Goal: Communication & Community: Answer question/provide support

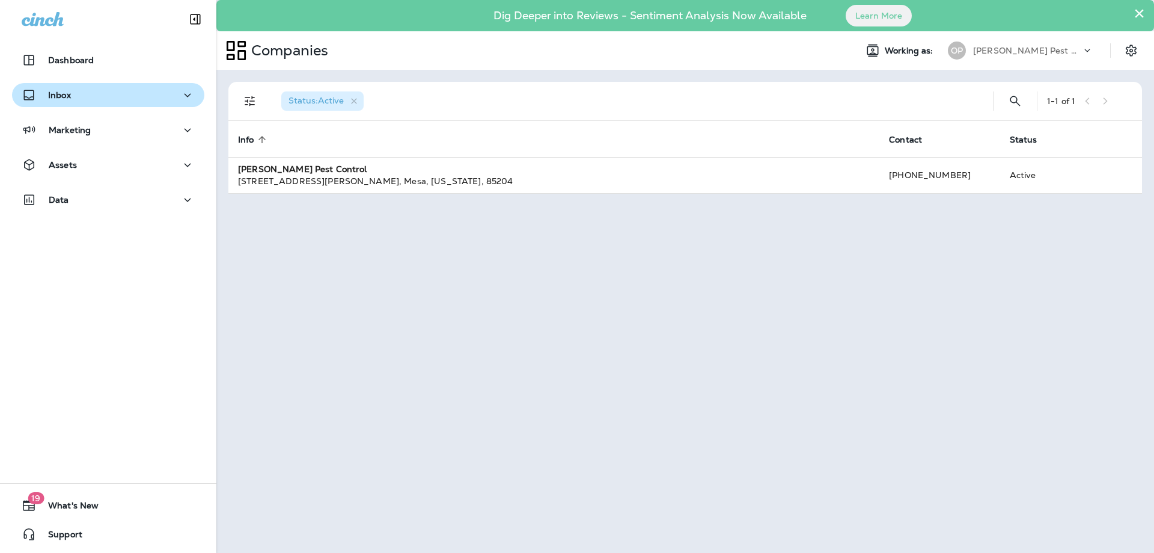
click at [182, 96] on icon "button" at bounding box center [187, 95] width 14 height 15
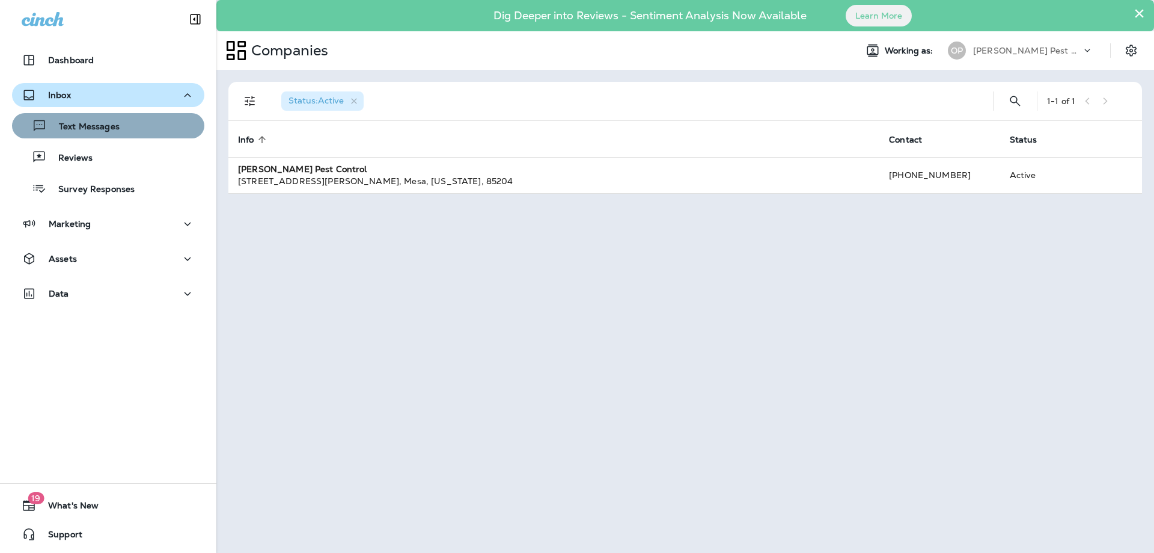
click at [112, 128] on p "Text Messages" at bounding box center [83, 126] width 73 height 11
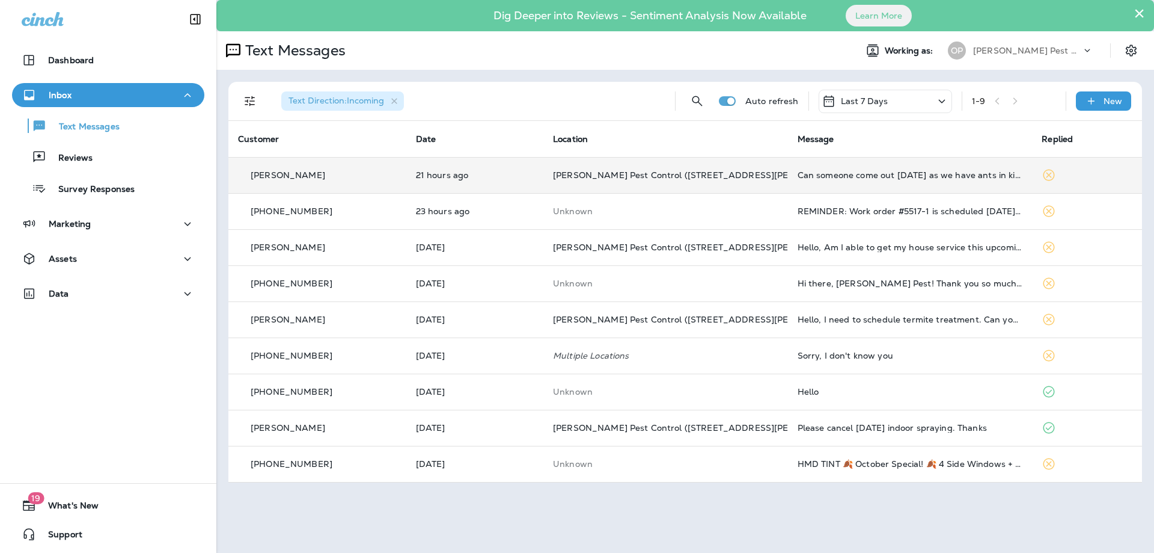
click at [334, 176] on div "[PERSON_NAME]" at bounding box center [317, 175] width 159 height 13
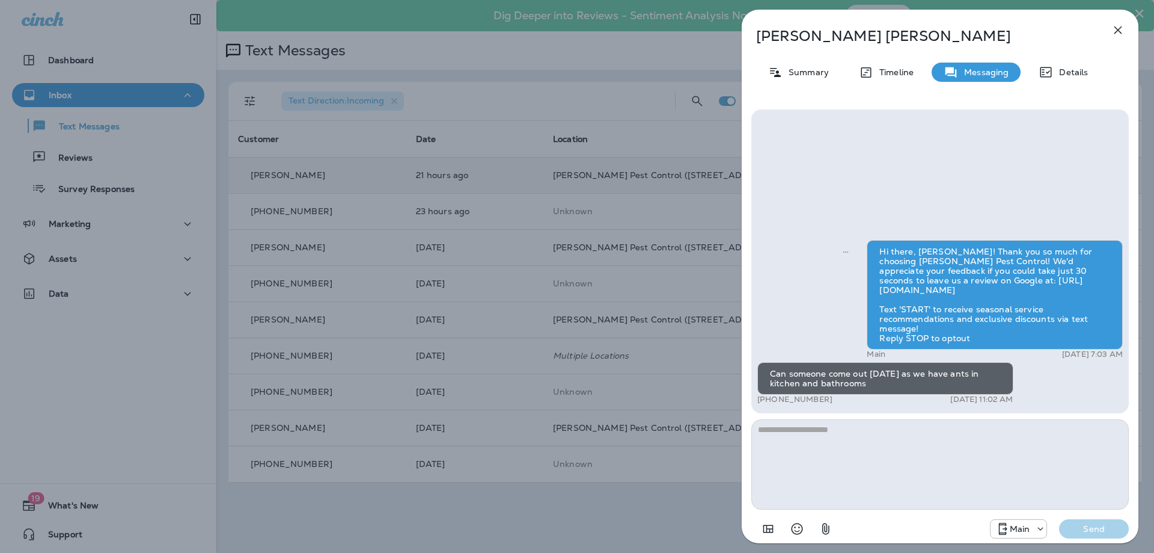
click at [735, 433] on div "[PERSON_NAME] Summary Timeline Messaging Details Hi there, [PERSON_NAME]! Thank…" at bounding box center [940, 276] width 428 height 553
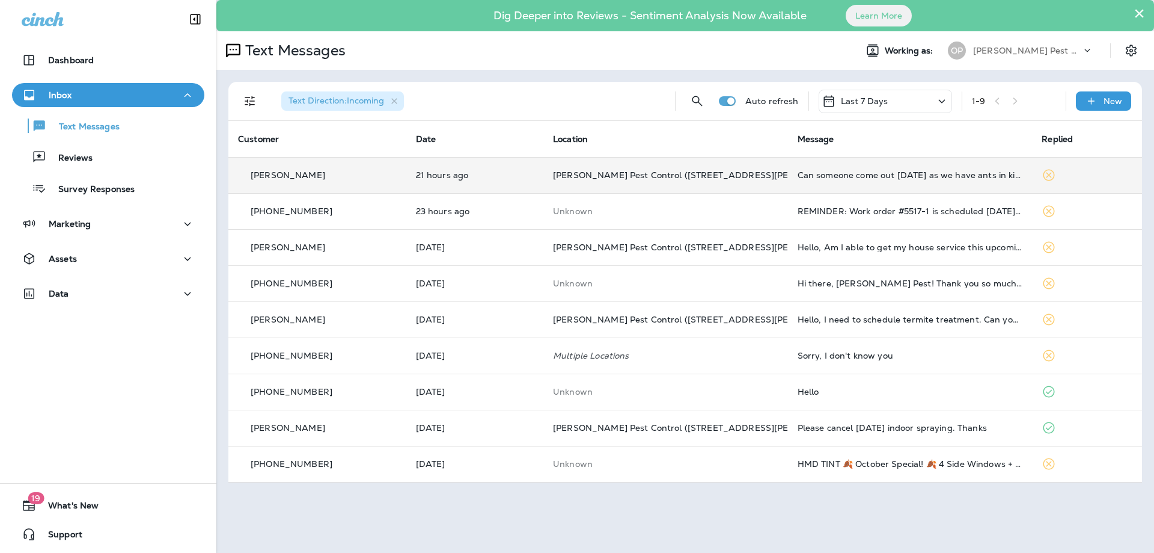
click at [337, 182] on td "[PERSON_NAME]" at bounding box center [317, 175] width 178 height 36
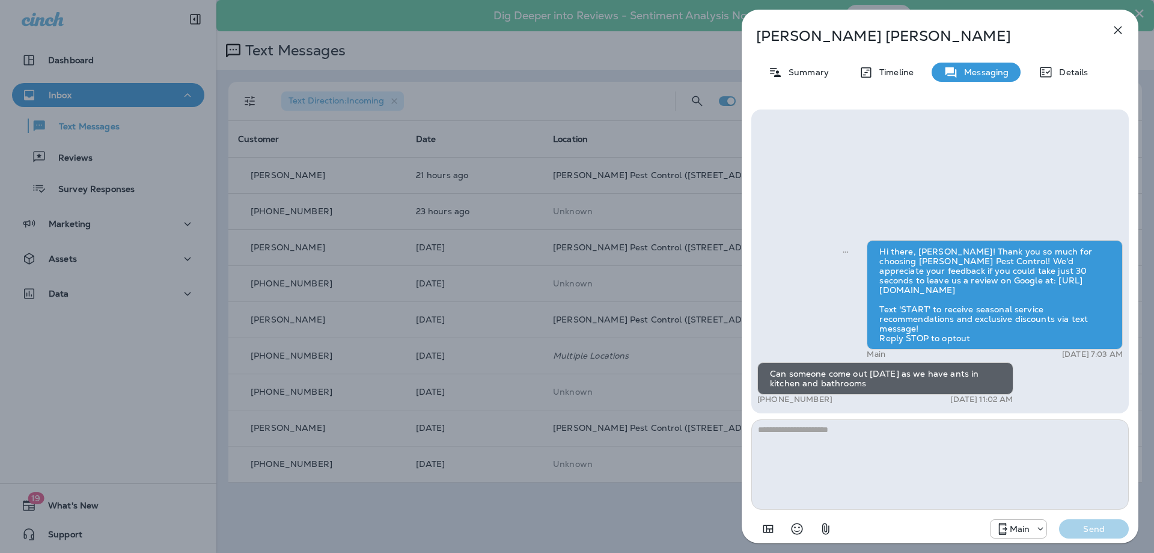
click at [788, 446] on textarea at bounding box center [941, 464] width 378 height 90
type textarea "**********"
click at [1115, 28] on icon "button" at bounding box center [1118, 30] width 14 height 14
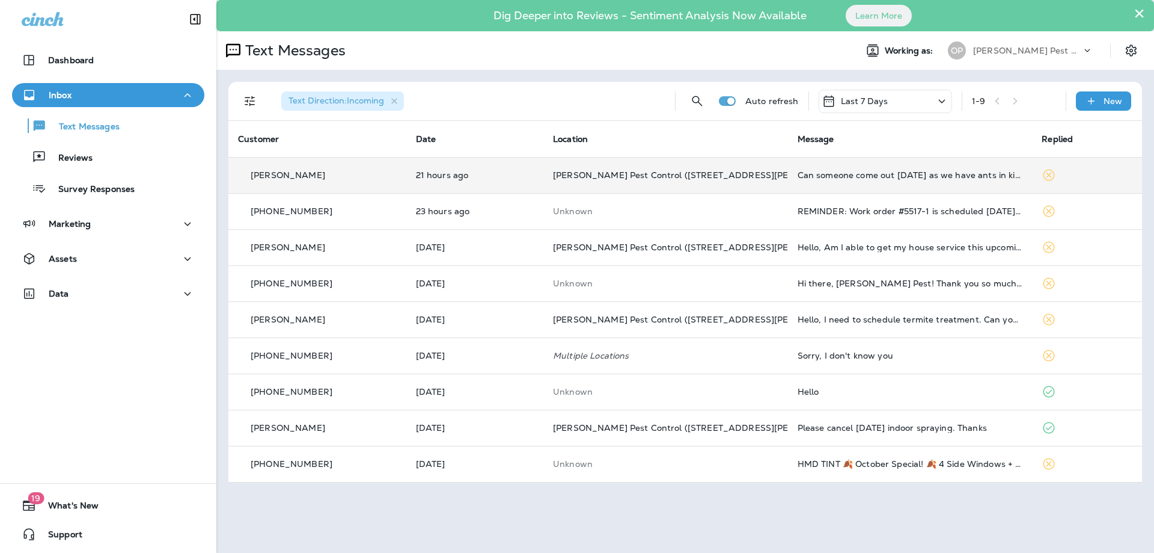
click at [301, 177] on p "[PERSON_NAME]" at bounding box center [288, 175] width 75 height 10
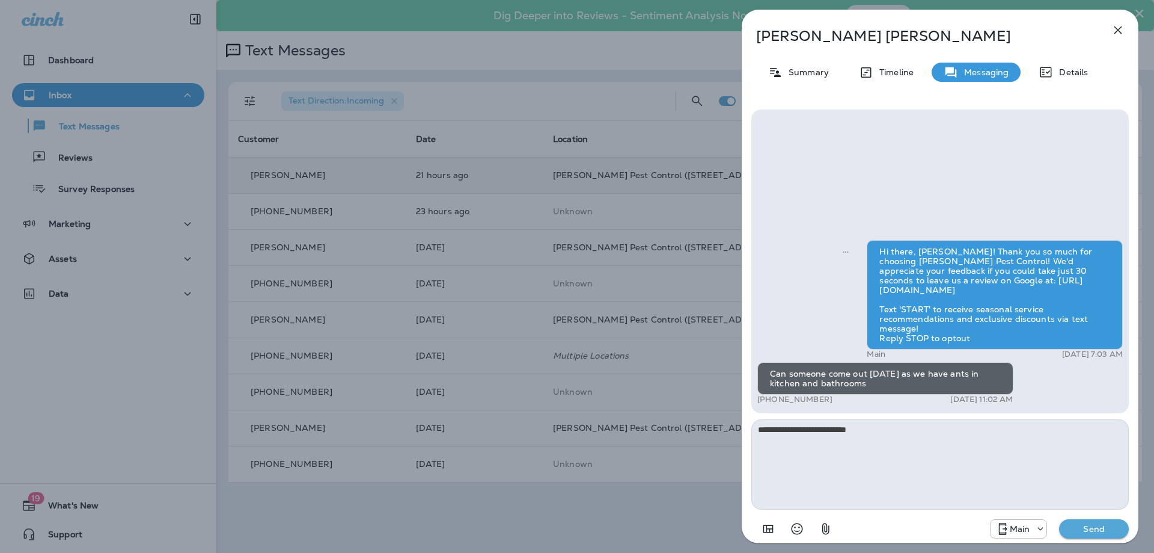
type textarea "**********"
click at [1101, 527] on p "Send" at bounding box center [1094, 528] width 51 height 11
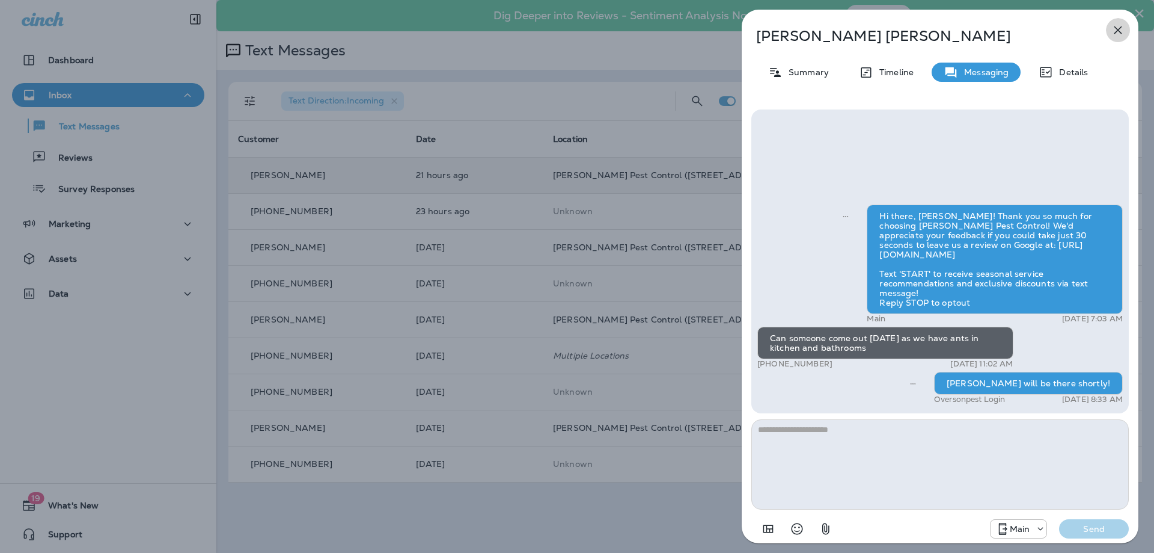
click at [1119, 28] on icon "button" at bounding box center [1118, 30] width 14 height 14
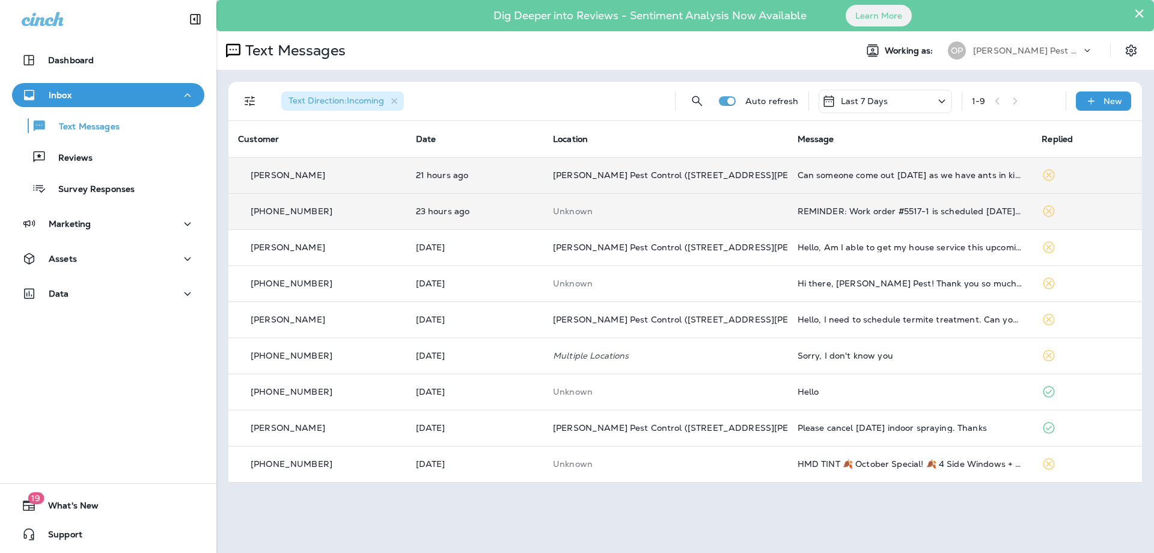
click at [289, 205] on div "[PHONE_NUMBER]" at bounding box center [317, 211] width 159 height 13
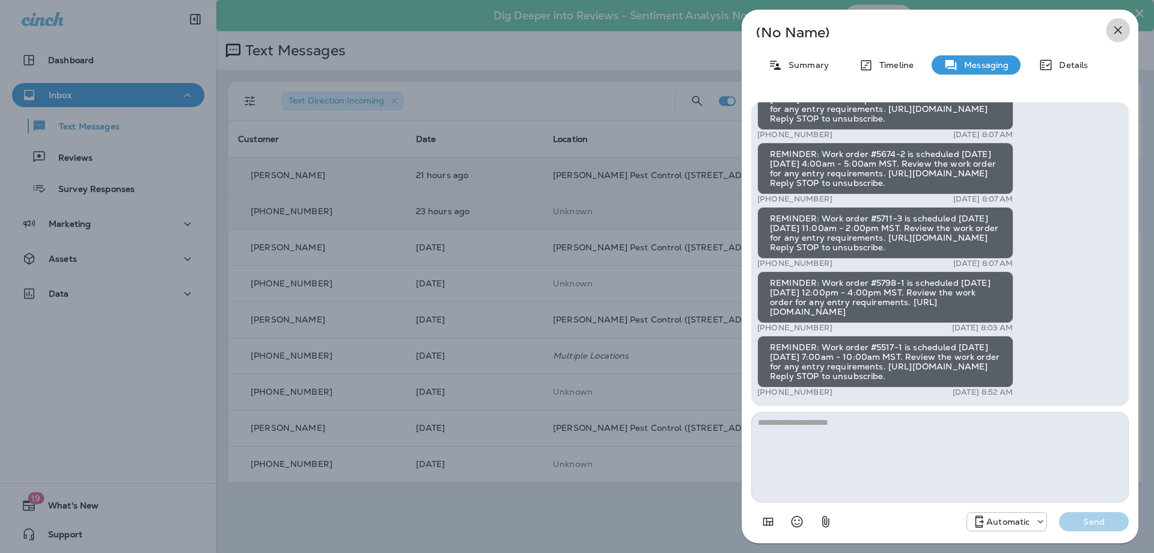
click at [1117, 24] on icon "button" at bounding box center [1118, 30] width 14 height 14
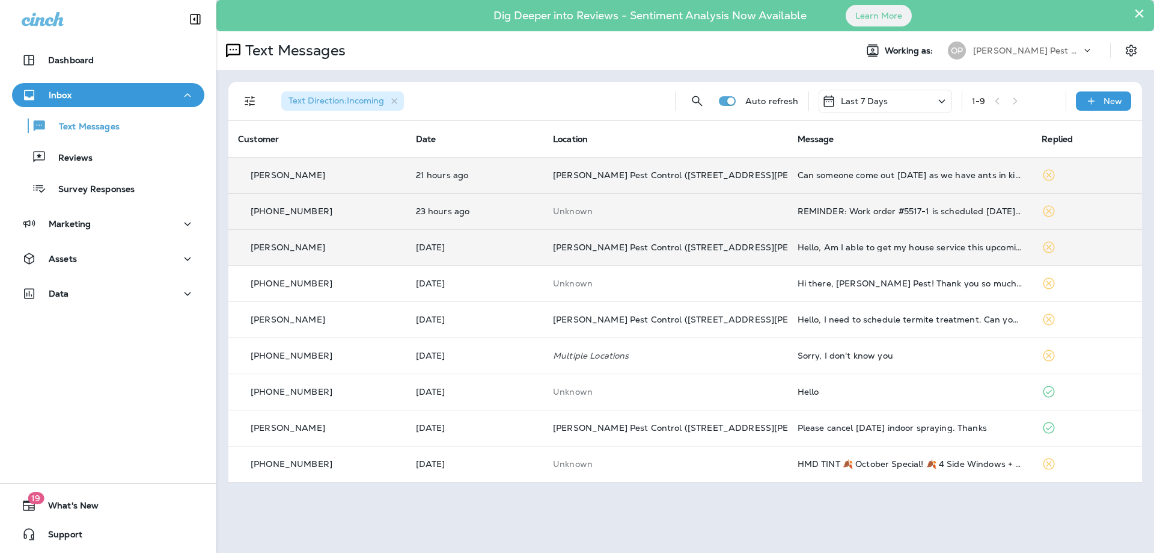
click at [289, 251] on p "[PERSON_NAME]" at bounding box center [288, 247] width 75 height 10
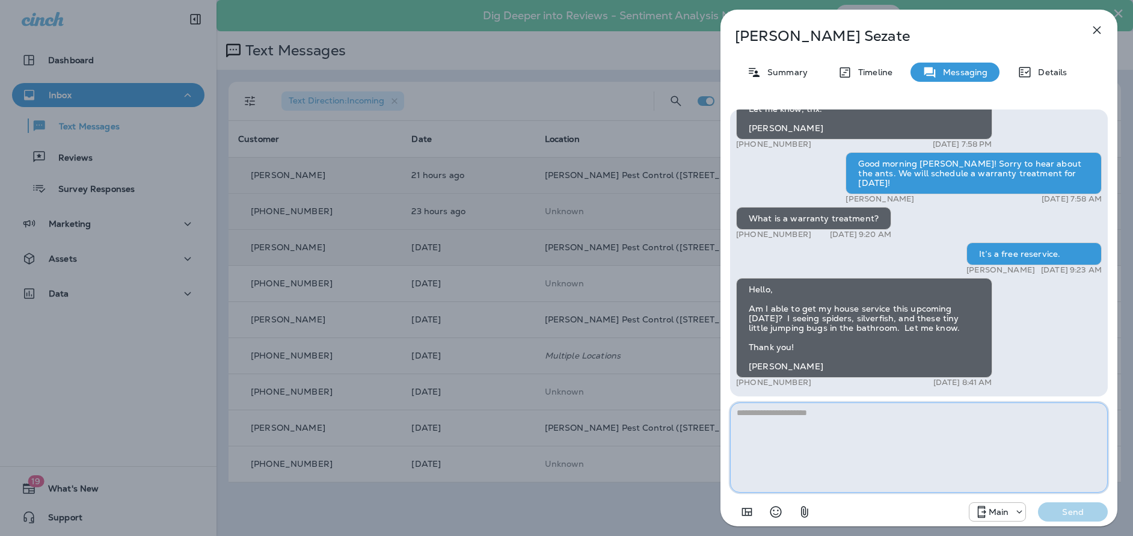
click at [834, 431] on textarea at bounding box center [919, 447] width 378 height 90
type textarea "*"
type textarea "**********"
click at [1091, 519] on button "Send" at bounding box center [1073, 511] width 70 height 19
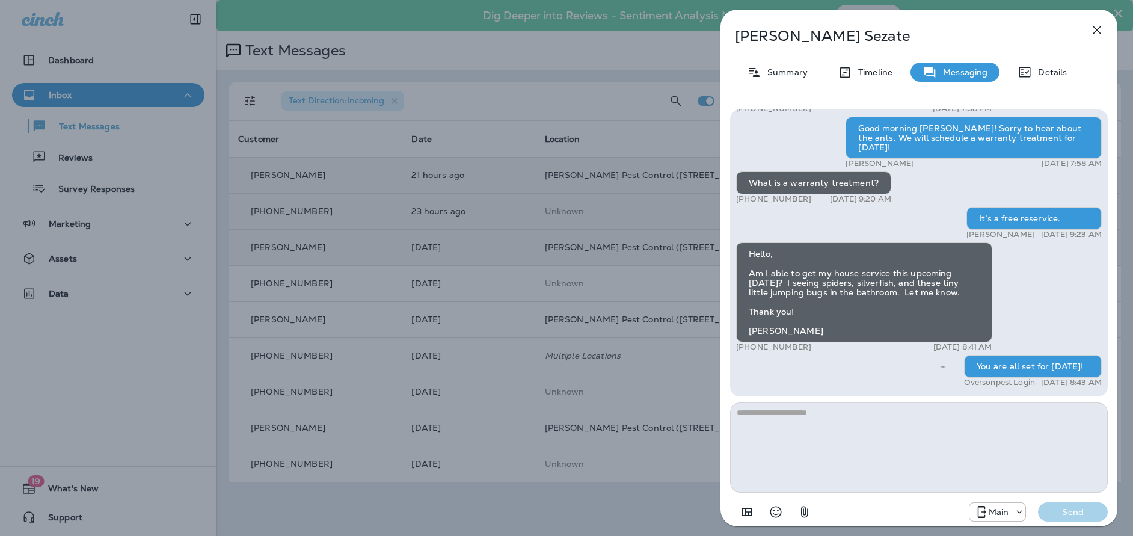
click at [1094, 26] on icon "button" at bounding box center [1096, 30] width 14 height 14
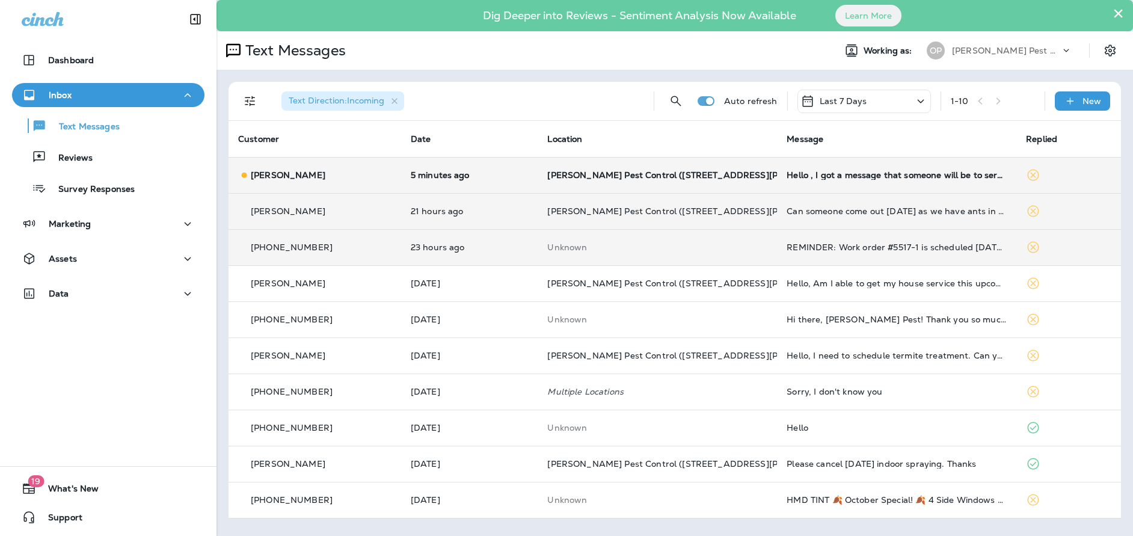
click at [1031, 209] on icon at bounding box center [1033, 211] width 11 height 11
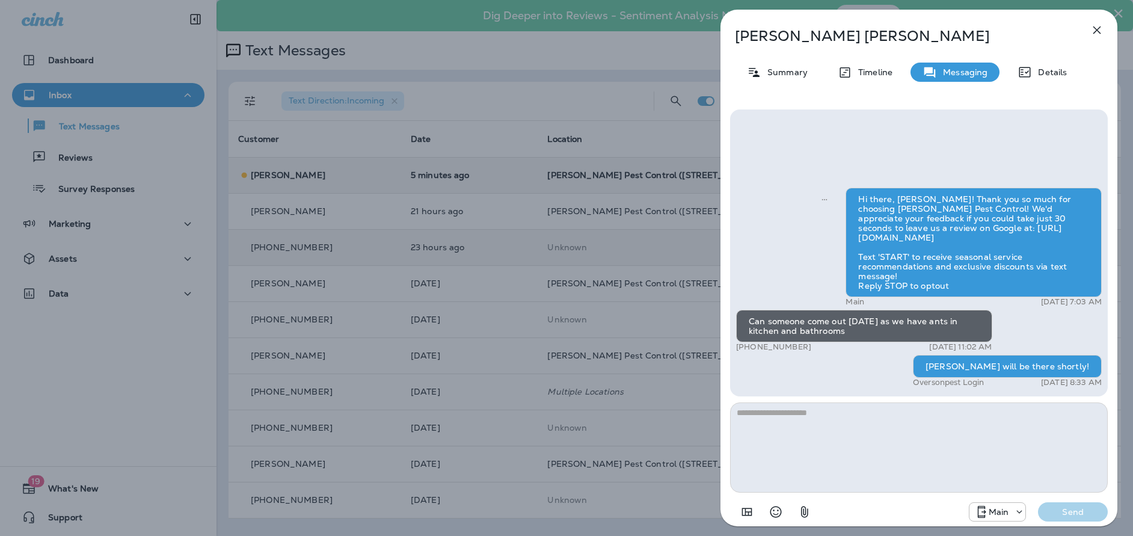
click at [1097, 32] on icon "button" at bounding box center [1096, 30] width 14 height 14
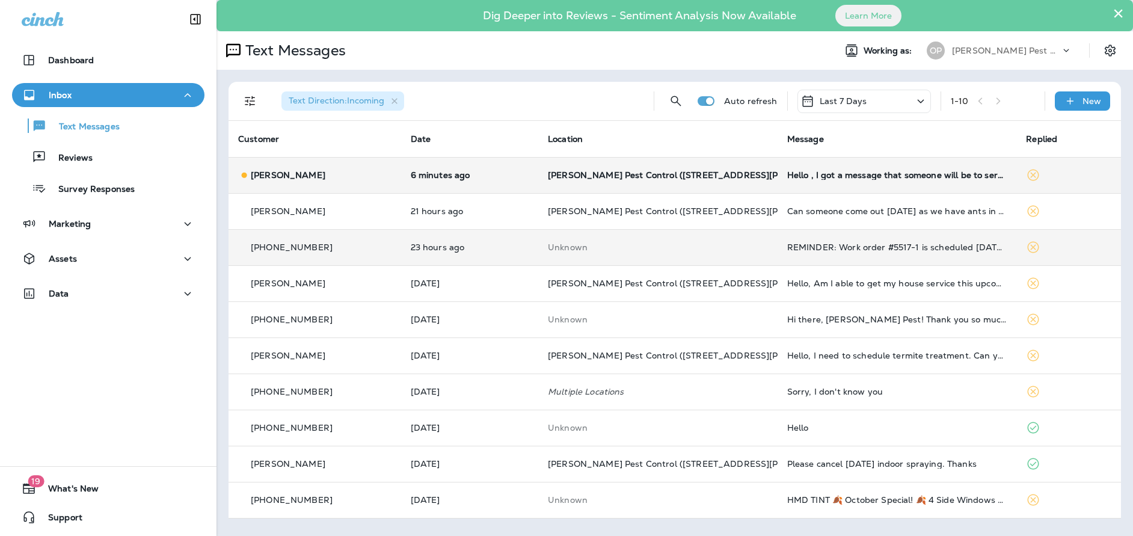
click at [311, 173] on p "[PERSON_NAME]" at bounding box center [288, 175] width 75 height 10
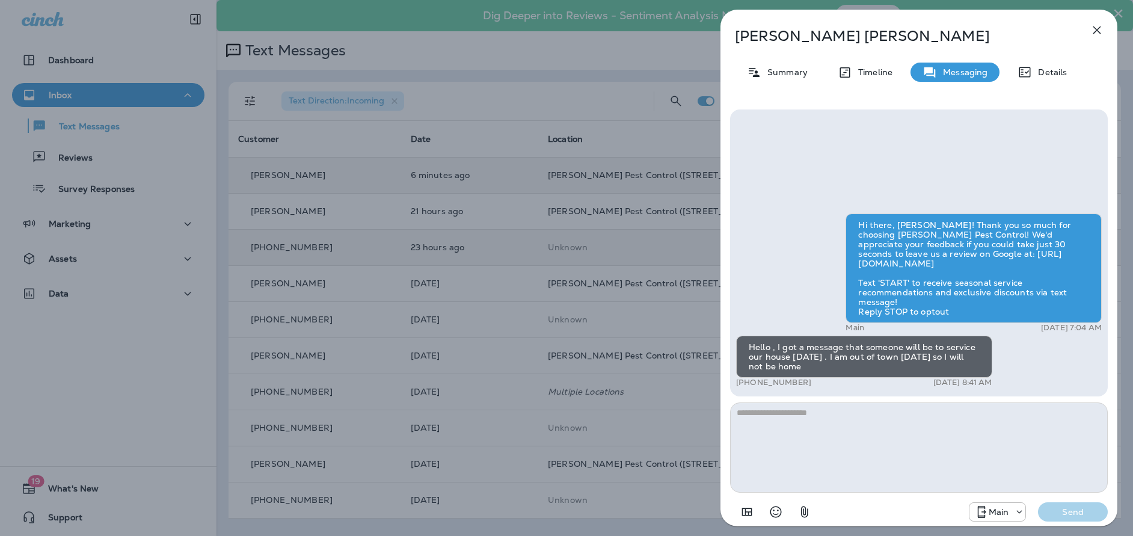
click at [782, 432] on textarea at bounding box center [919, 447] width 378 height 90
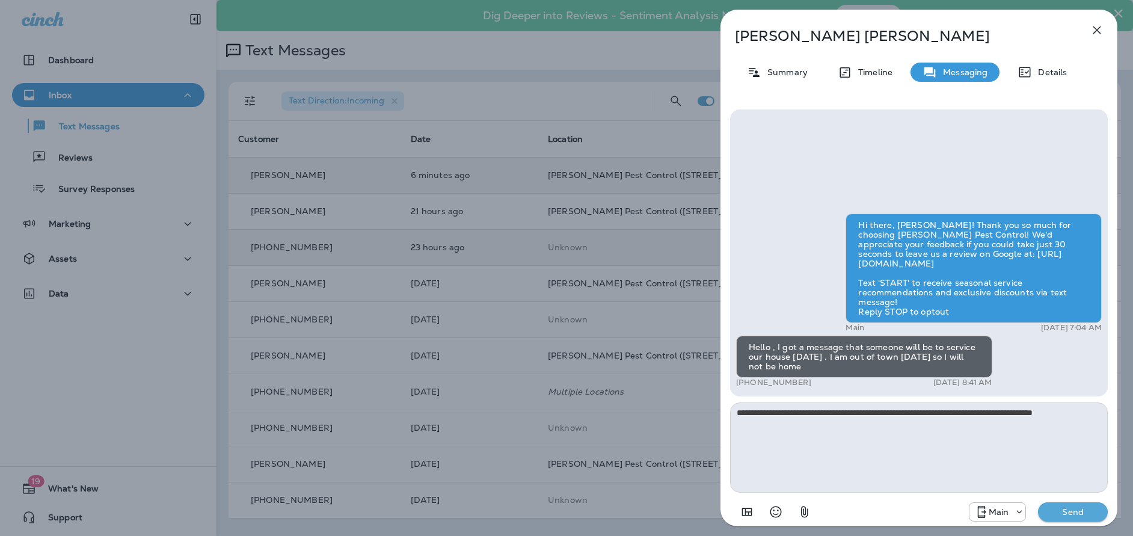
type textarea "**********"
click at [1092, 504] on button "Send" at bounding box center [1073, 511] width 70 height 19
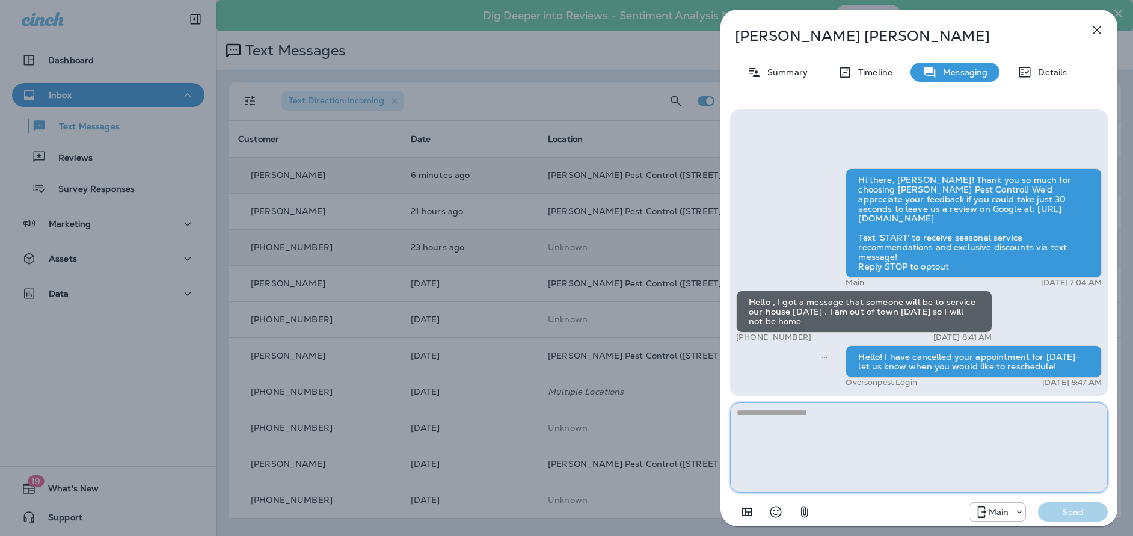
click at [872, 423] on textarea at bounding box center [919, 447] width 378 height 90
type textarea "**********"
click at [1071, 511] on p "Send" at bounding box center [1072, 511] width 51 height 11
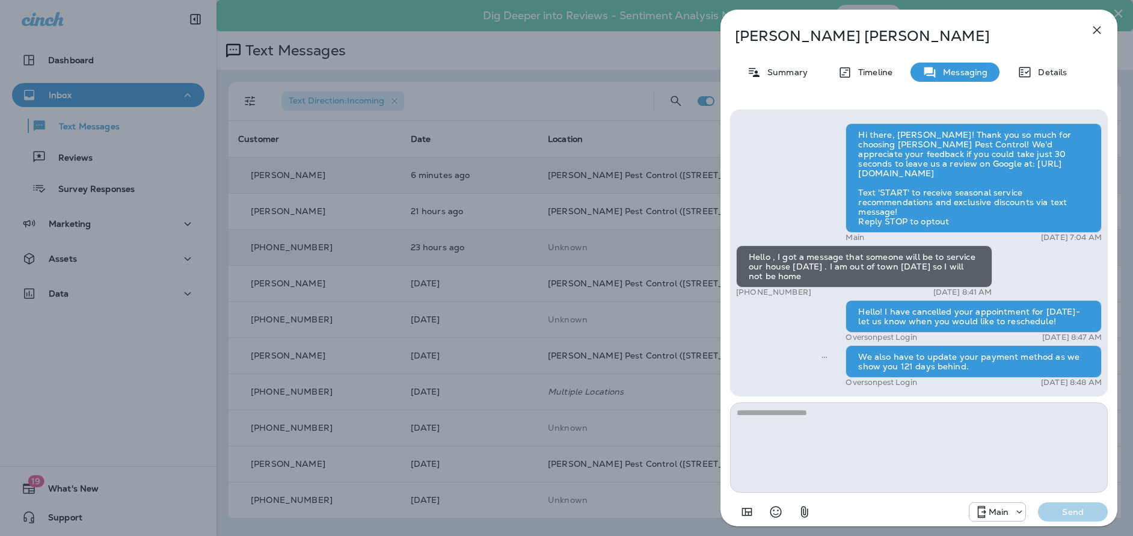
click at [1097, 28] on icon "button" at bounding box center [1096, 30] width 14 height 14
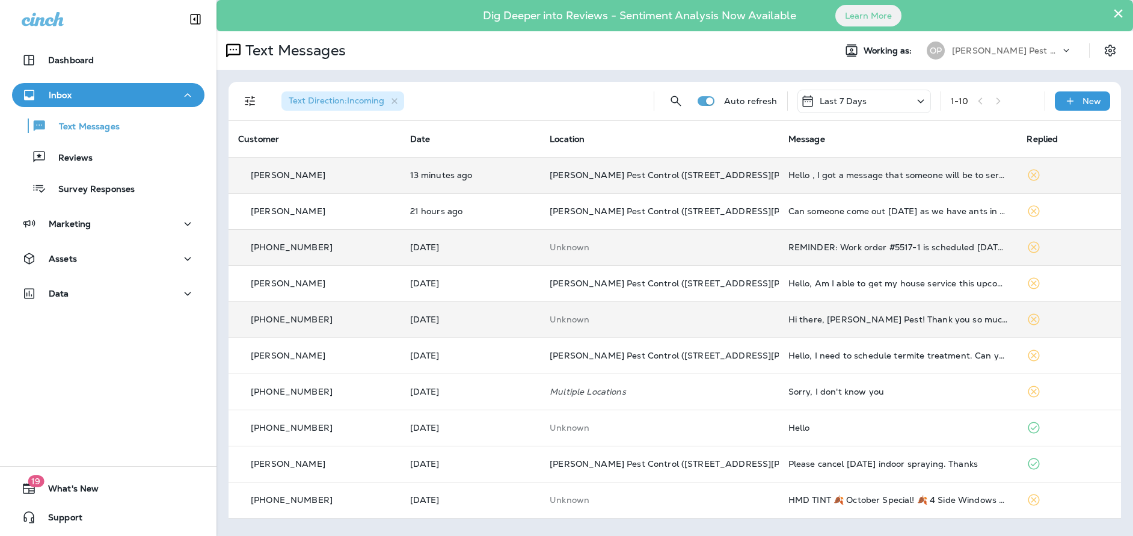
click at [311, 322] on p "[PHONE_NUMBER]" at bounding box center [292, 319] width 82 height 10
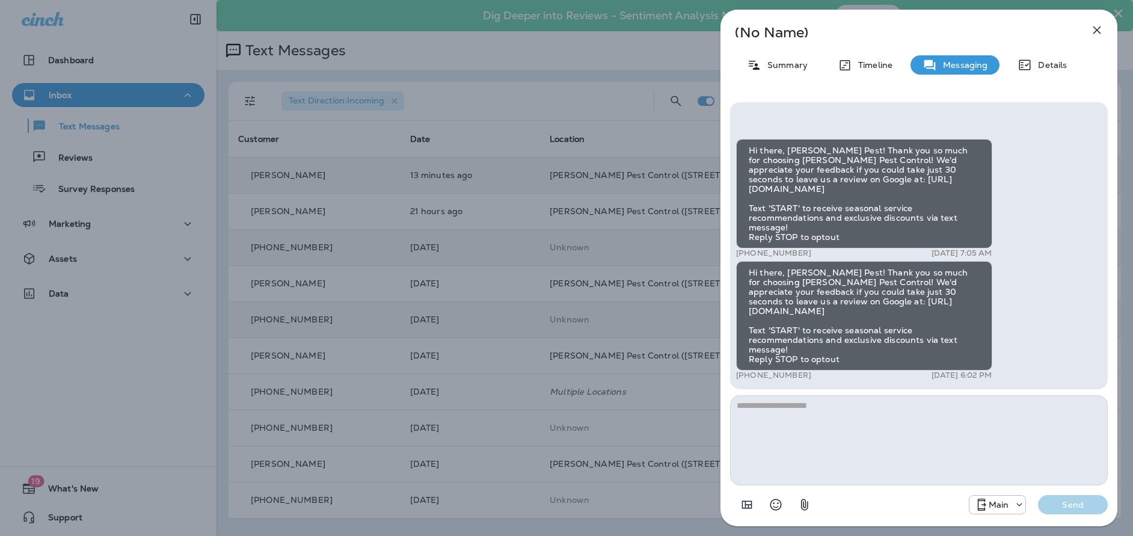
click at [1102, 28] on icon "button" at bounding box center [1096, 30] width 14 height 14
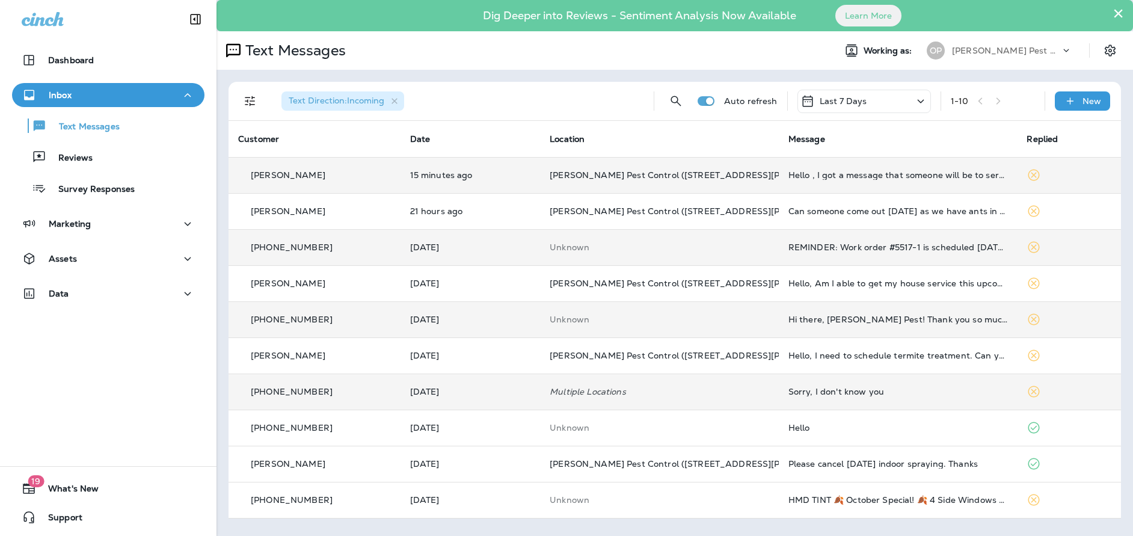
click at [461, 397] on td "[DATE]" at bounding box center [470, 391] width 140 height 36
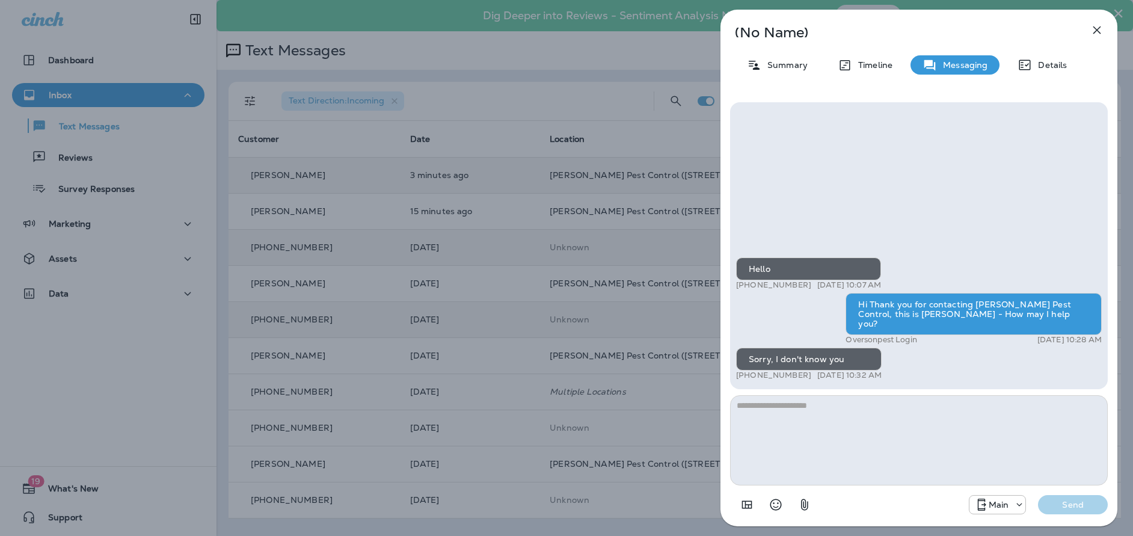
click at [1100, 29] on icon "button" at bounding box center [1096, 30] width 14 height 14
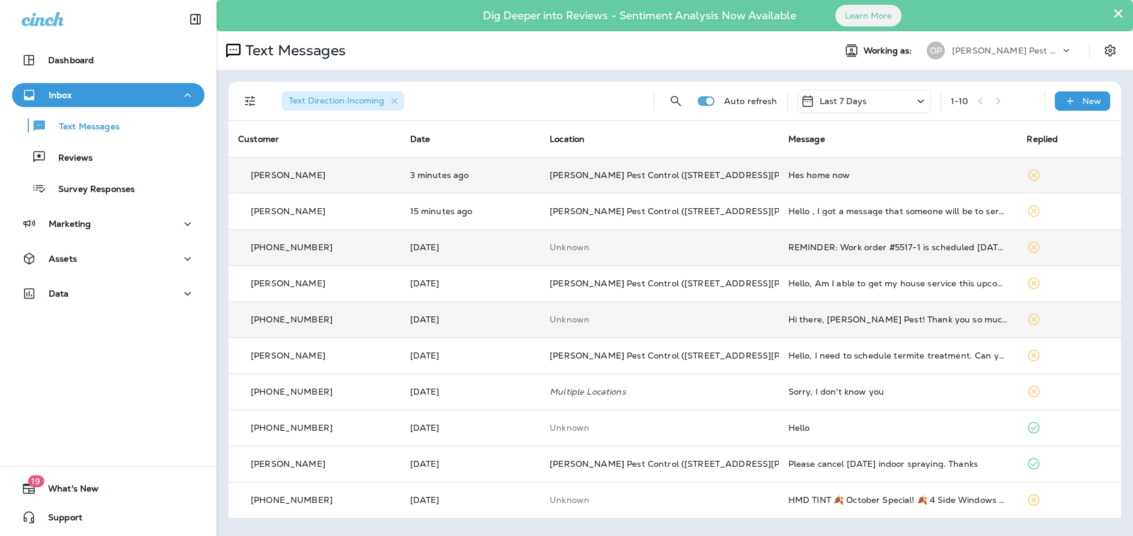
click at [1034, 174] on icon at bounding box center [1033, 175] width 11 height 11
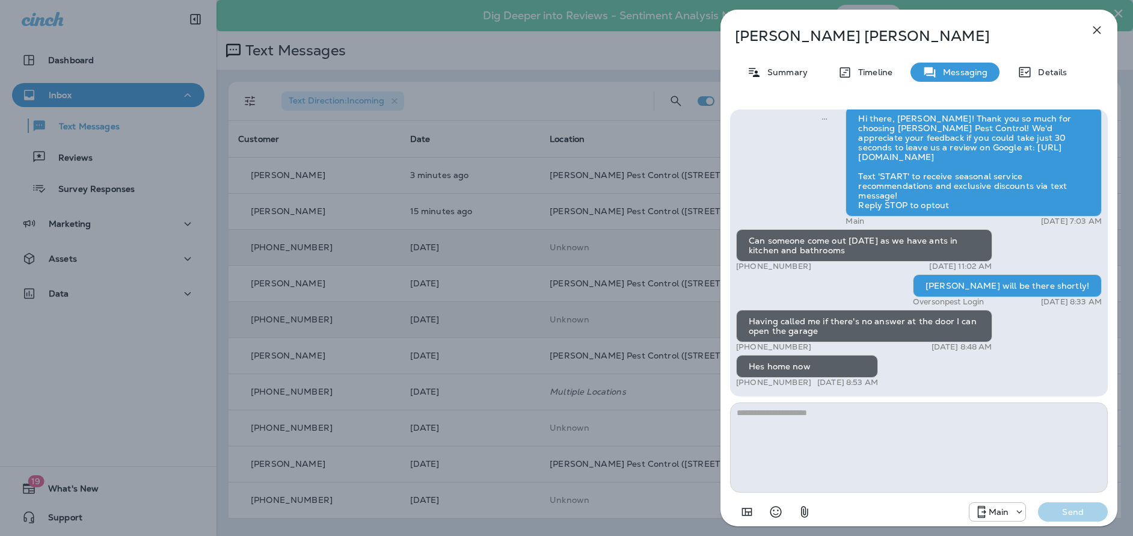
click at [872, 455] on textarea at bounding box center [919, 447] width 378 height 90
type textarea "**********"
click at [1081, 513] on p "Send" at bounding box center [1072, 511] width 51 height 11
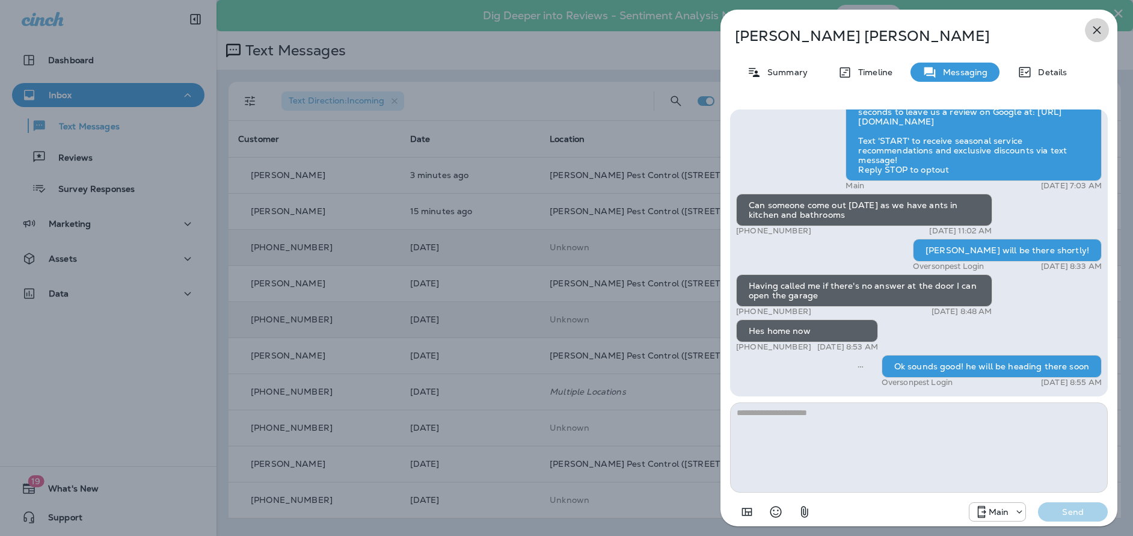
click at [1096, 28] on icon "button" at bounding box center [1097, 30] width 8 height 8
